Goal: Find specific page/section: Find specific page/section

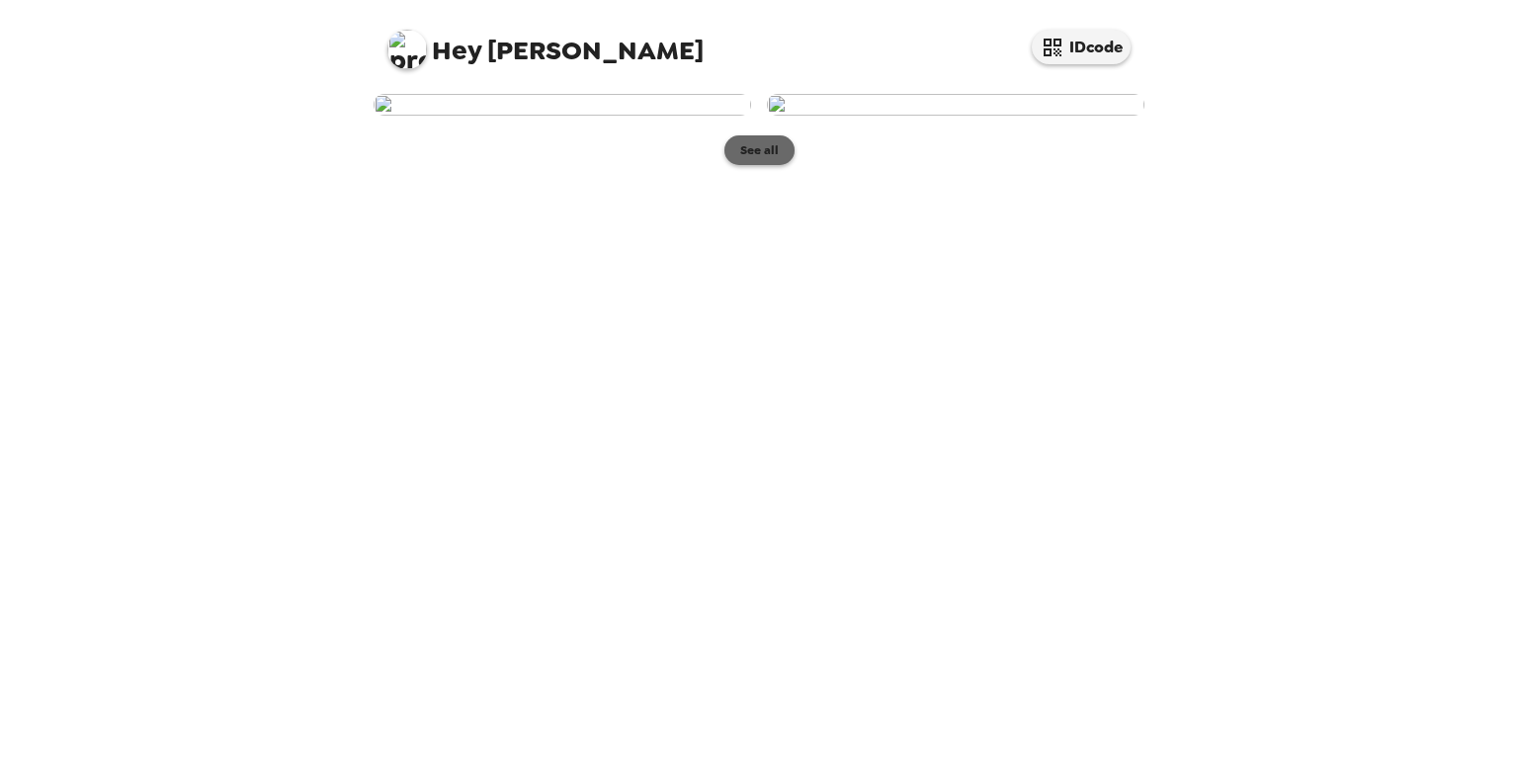
click at [778, 165] on button "See all" at bounding box center [759, 150] width 70 height 30
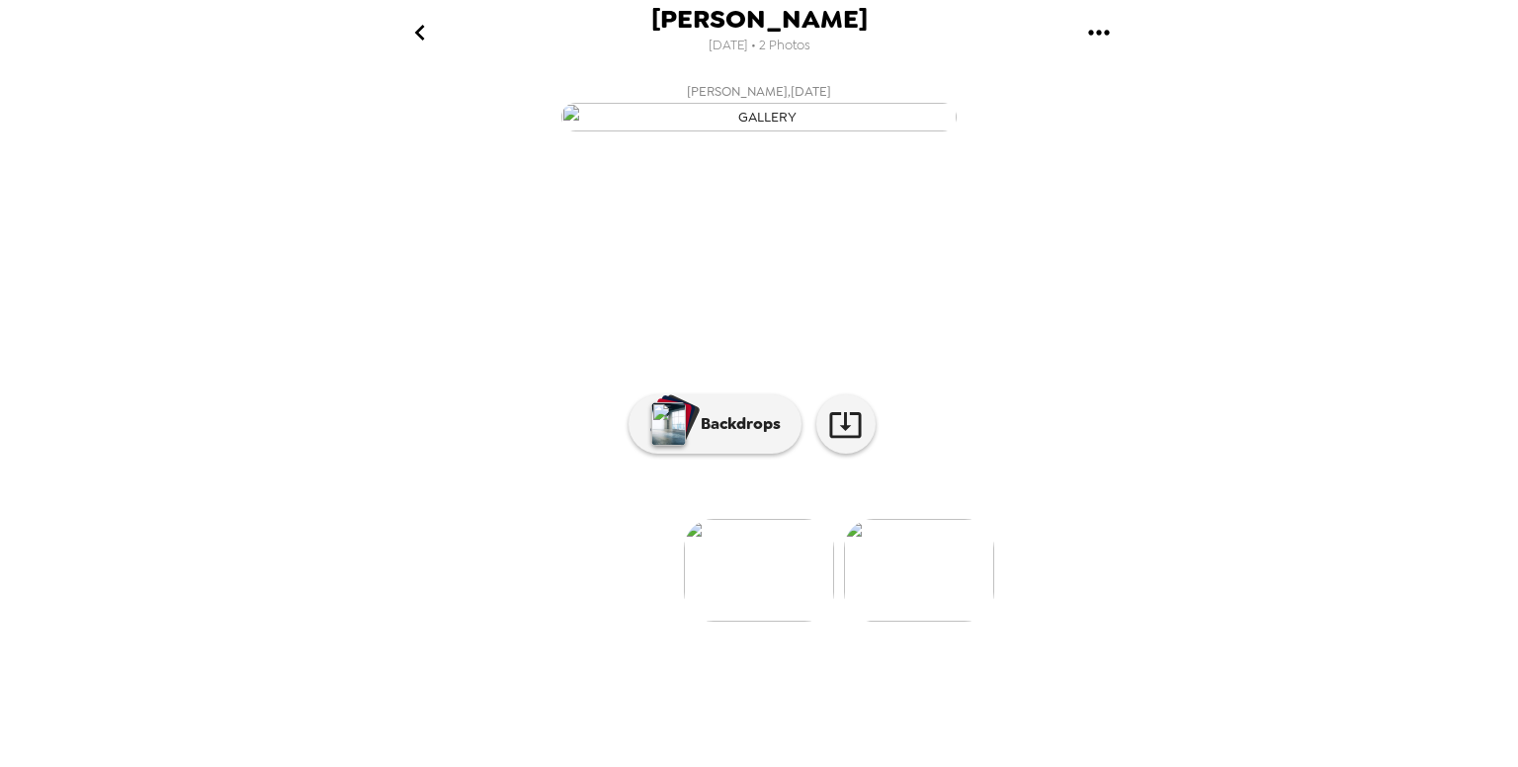
scroll to position [87, 0]
click at [722, 436] on p "Backdrops" at bounding box center [736, 424] width 90 height 24
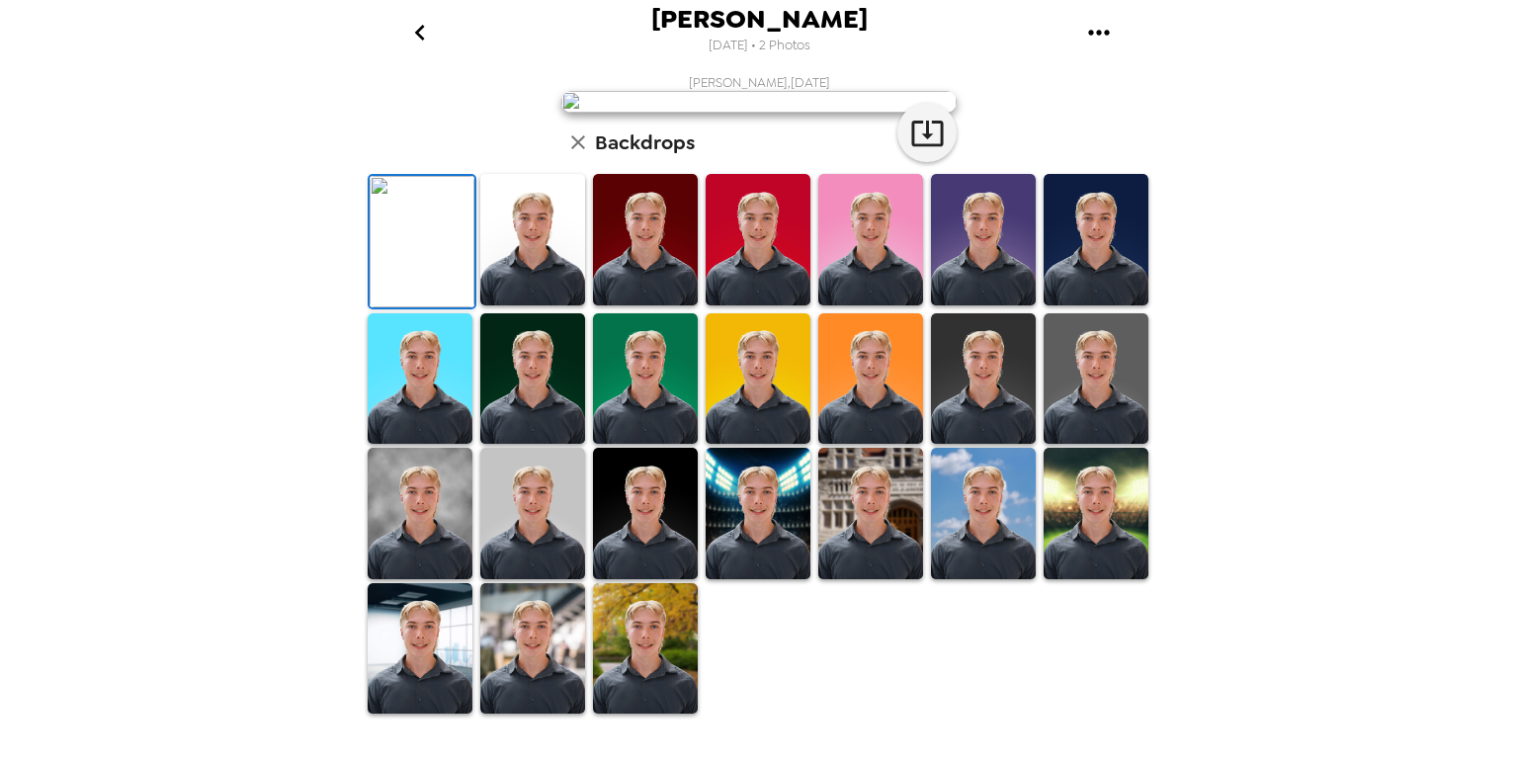
scroll to position [156, 0]
click at [551, 305] on img at bounding box center [532, 239] width 105 height 131
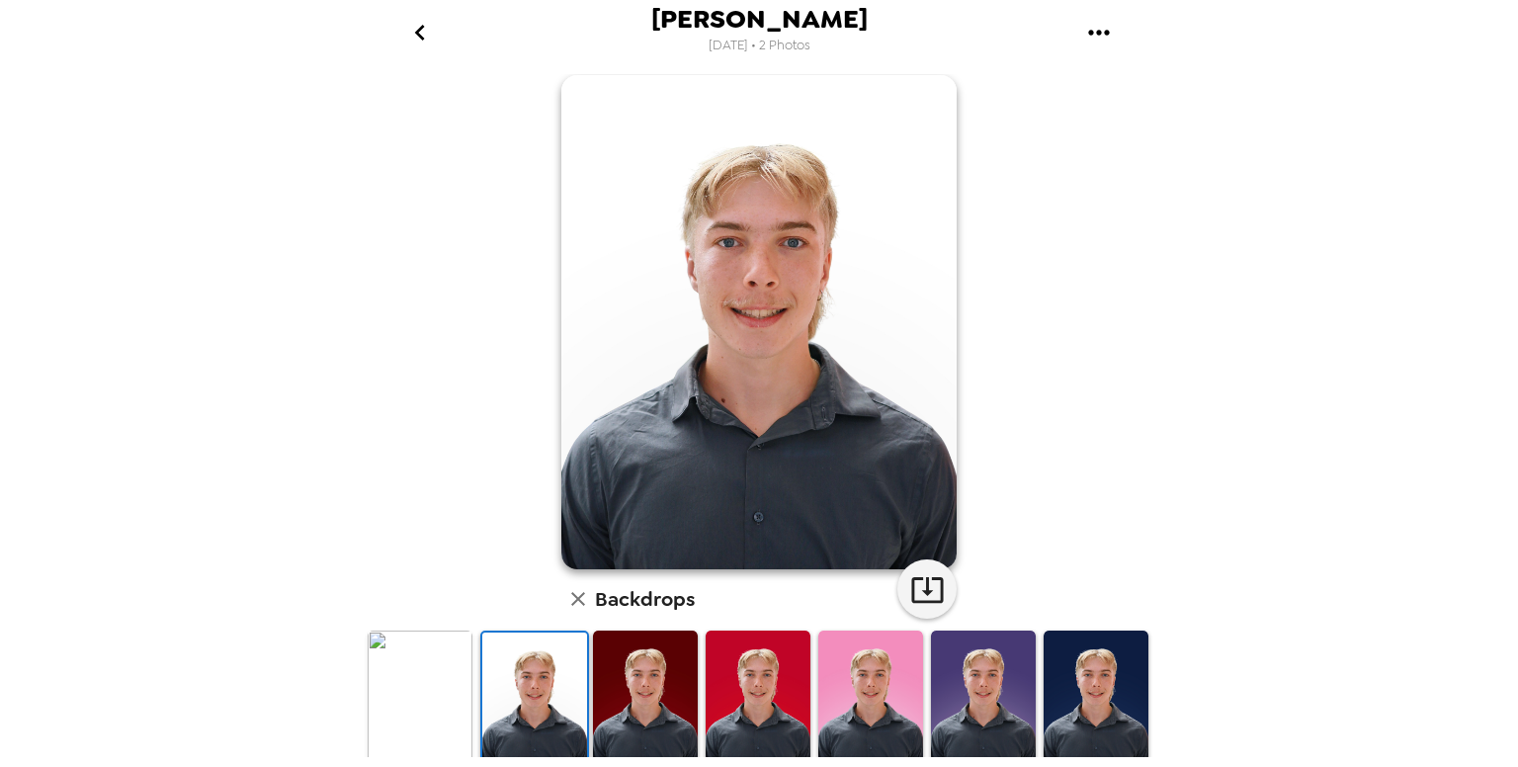
scroll to position [16, 0]
click at [935, 594] on icon "button" at bounding box center [927, 590] width 32 height 26
